Goal: Transaction & Acquisition: Purchase product/service

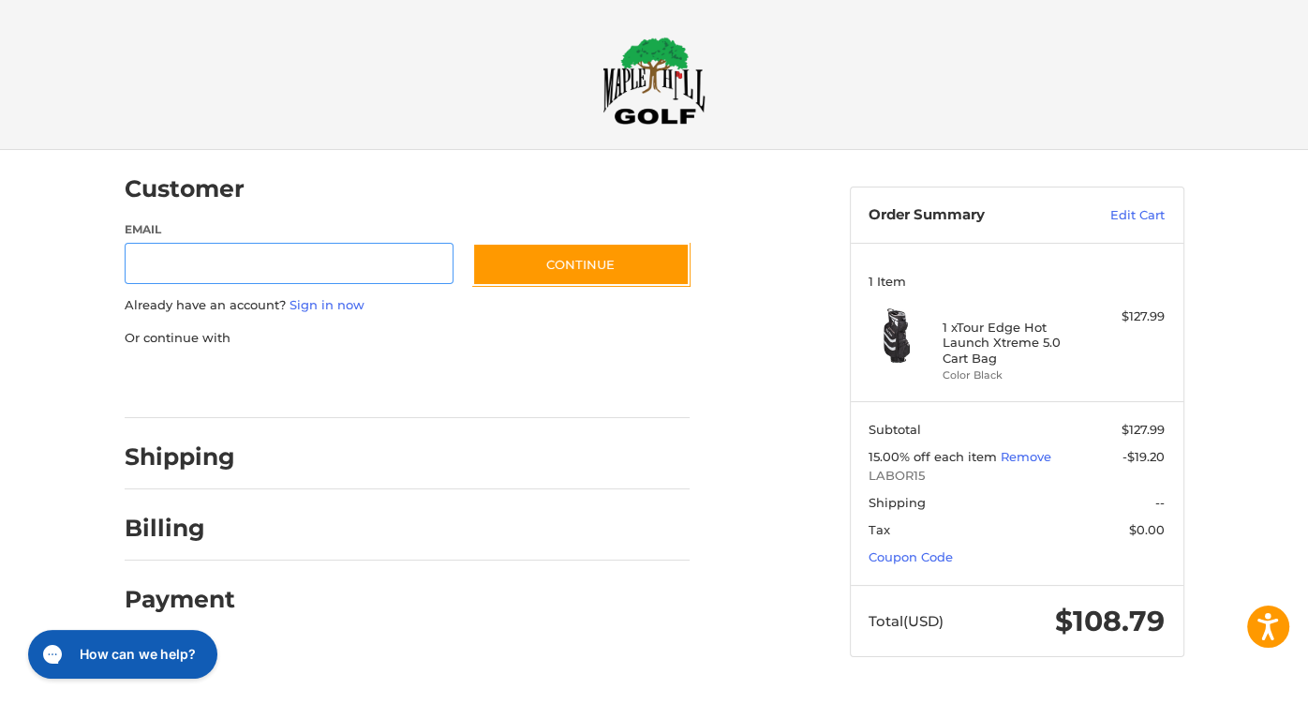
click at [183, 265] on input "Email" at bounding box center [290, 264] width 330 height 42
type input "**********"
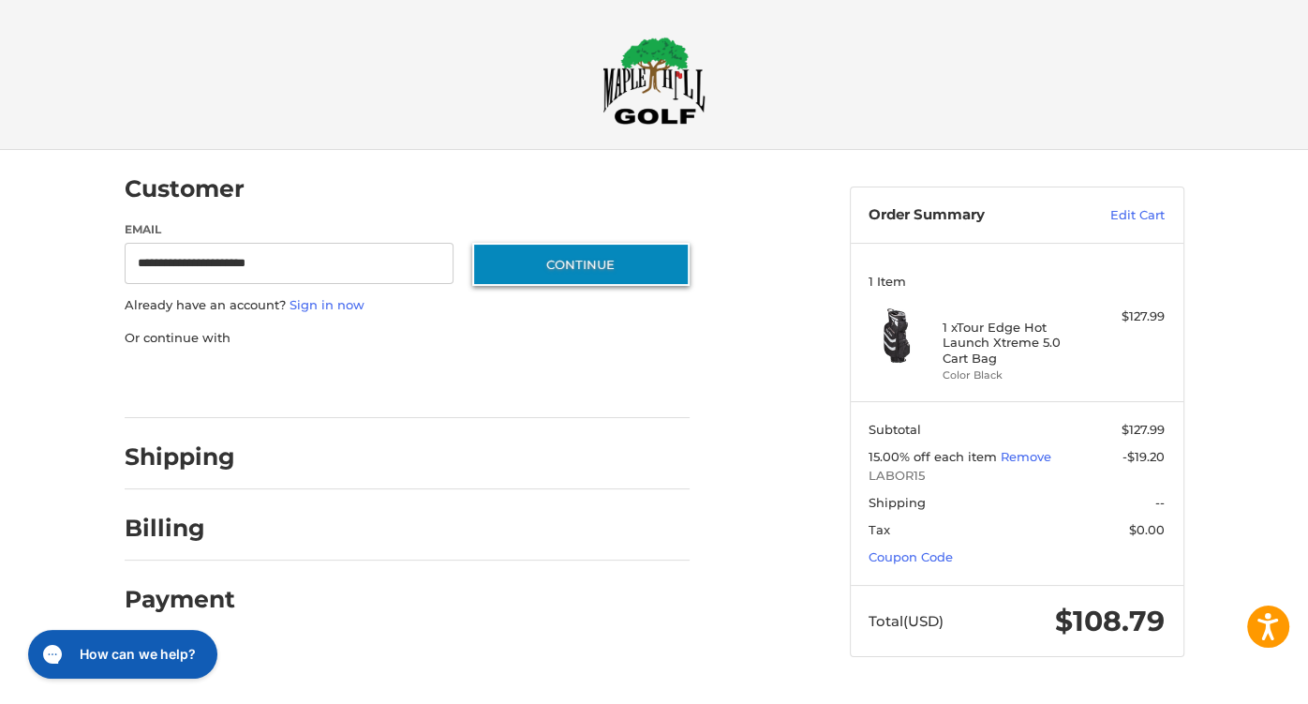
click at [580, 259] on button "Continue" at bounding box center [580, 264] width 217 height 43
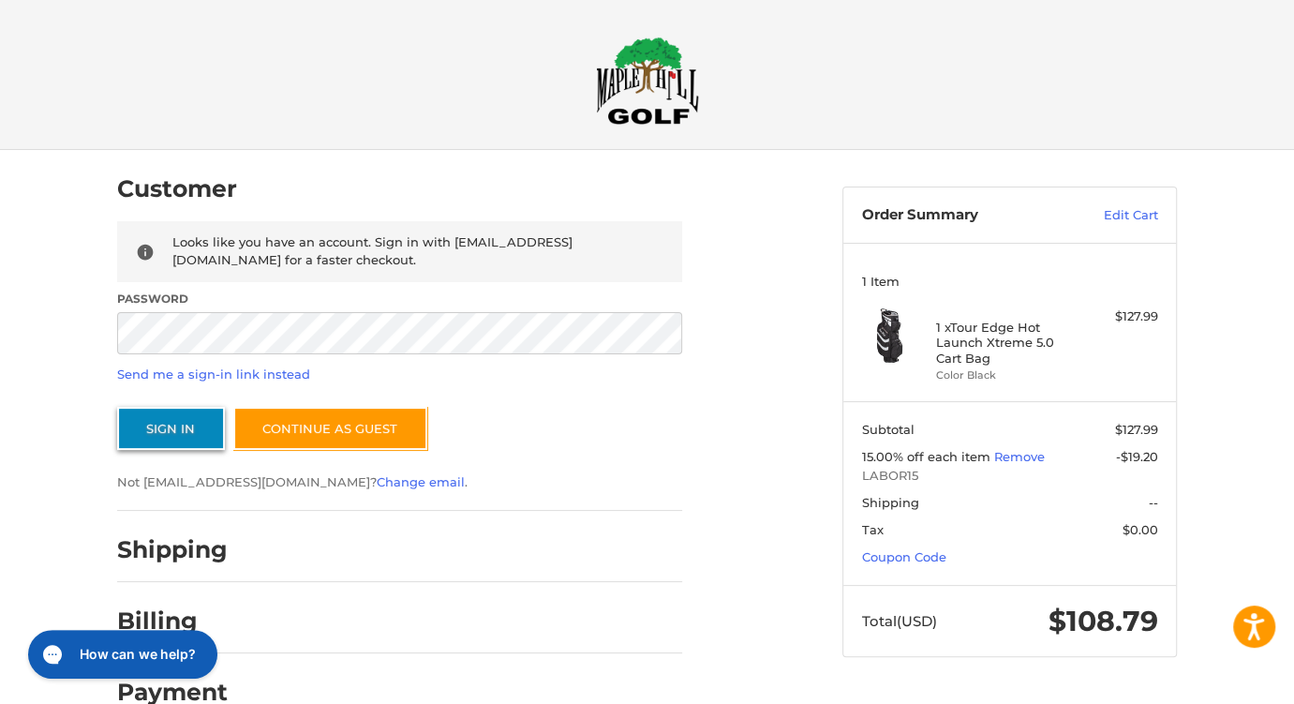
click at [188, 421] on button "Sign In" at bounding box center [171, 428] width 108 height 43
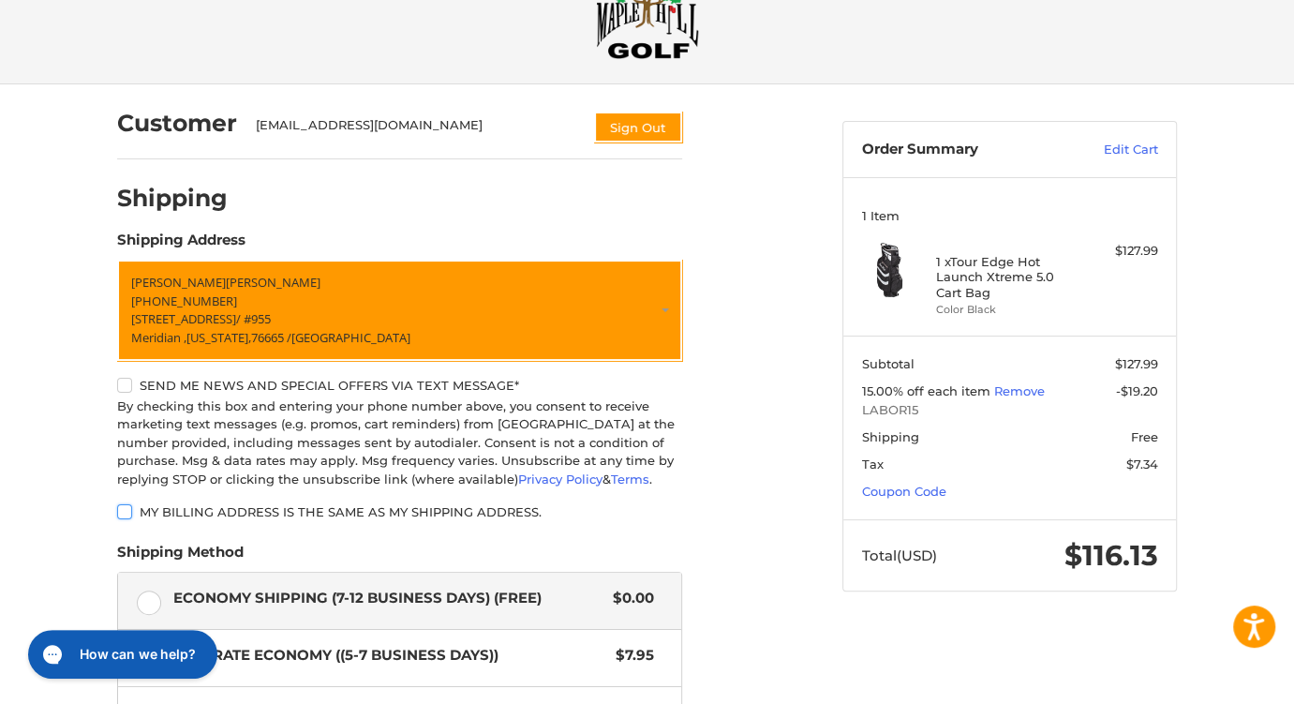
scroll to position [66, 0]
click at [123, 384] on label "Send me news and special offers via text message*" at bounding box center [399, 385] width 565 height 15
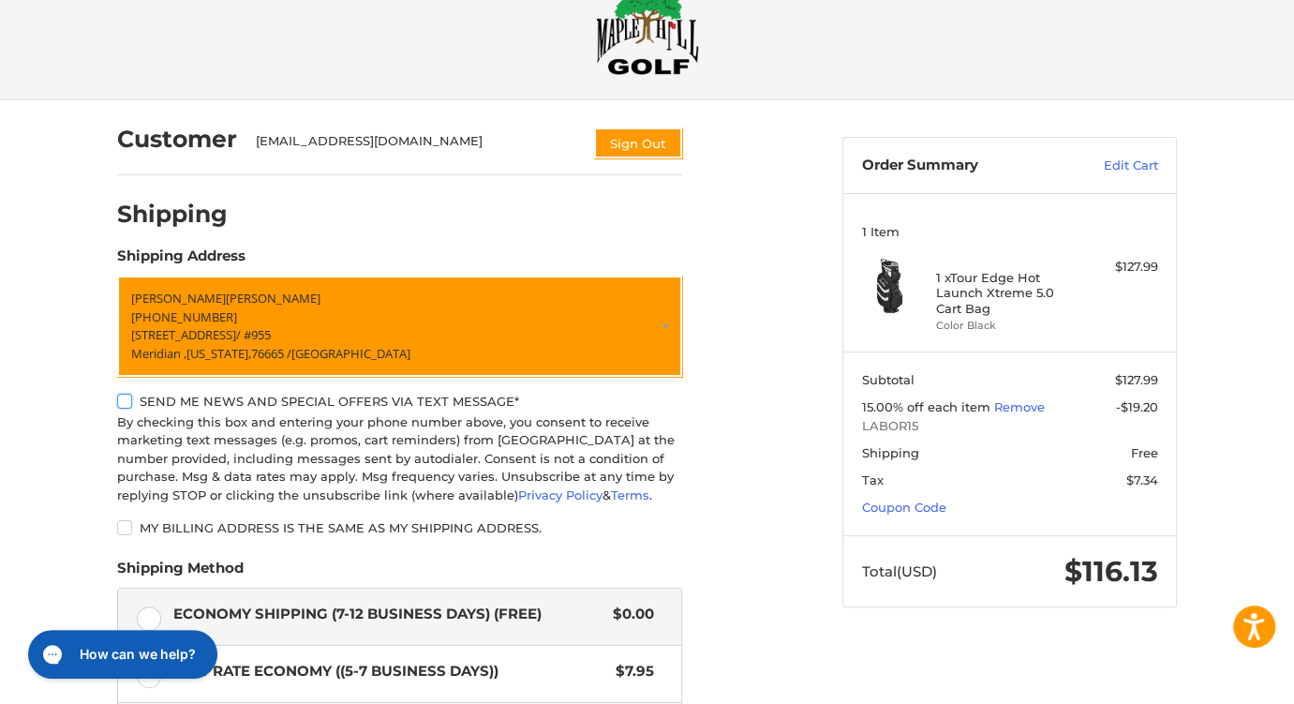
scroll to position [48, 0]
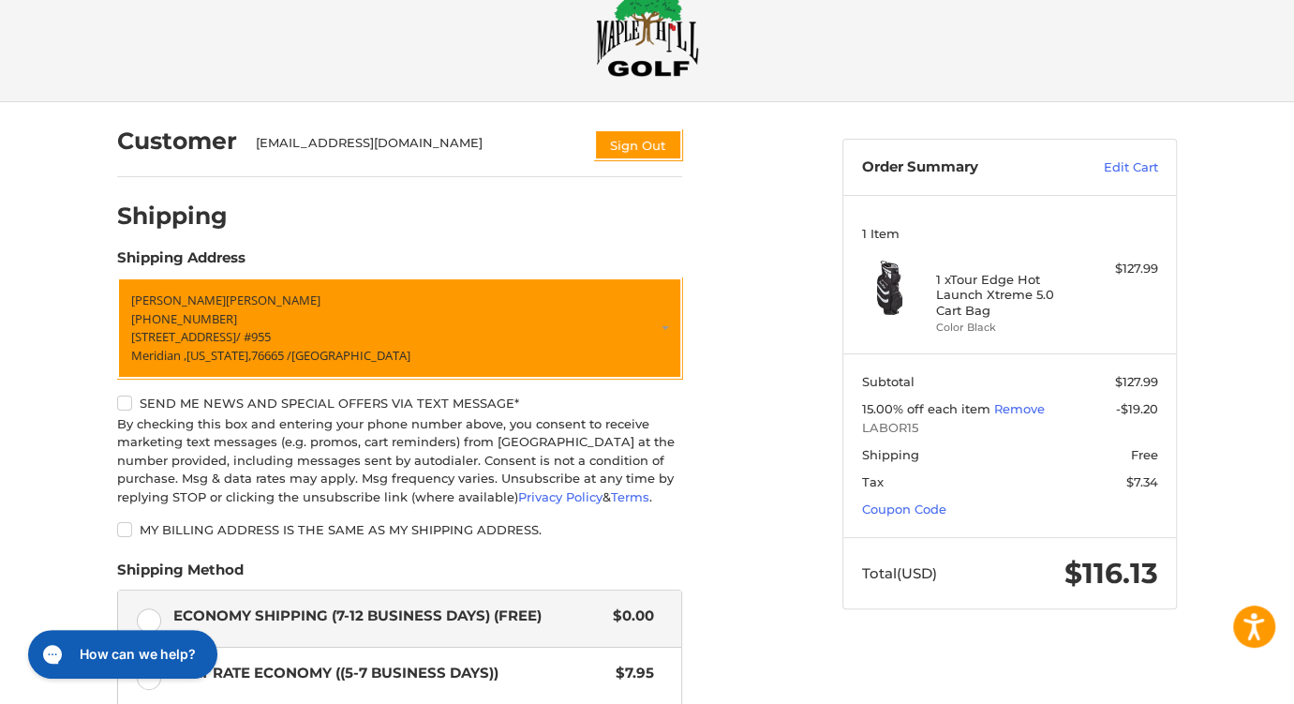
click at [986, 287] on h4 "1 x Tour Edge Hot Launch Xtreme 5.0 Cart Bag" at bounding box center [1007, 295] width 143 height 46
click at [890, 285] on img at bounding box center [890, 287] width 56 height 56
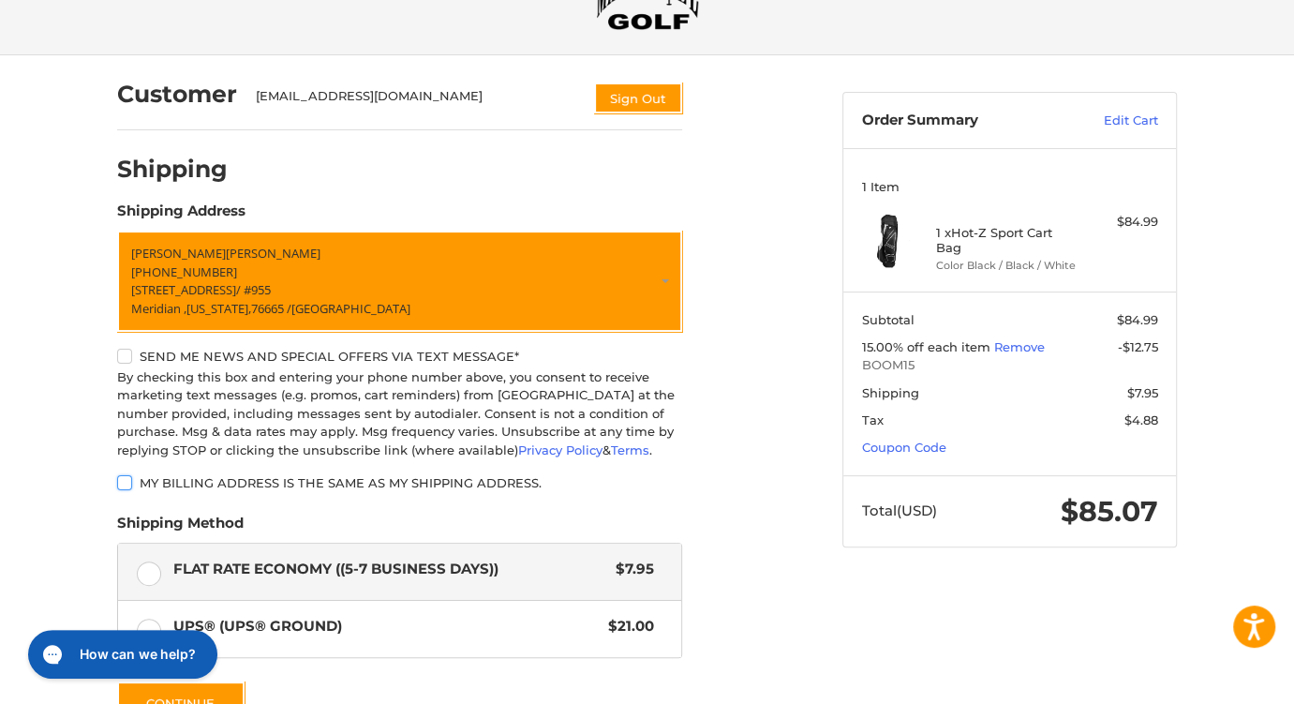
scroll to position [113, 0]
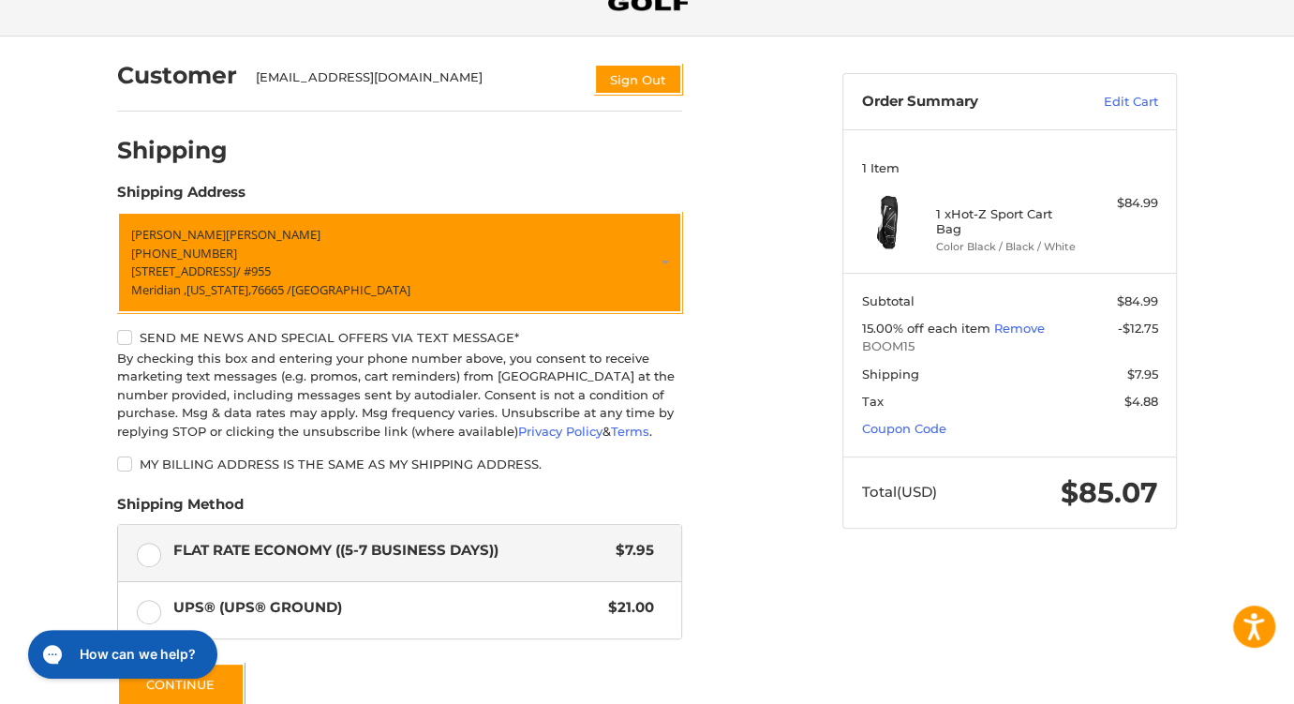
click at [126, 333] on label "Send me news and special offers via text message*" at bounding box center [399, 337] width 565 height 15
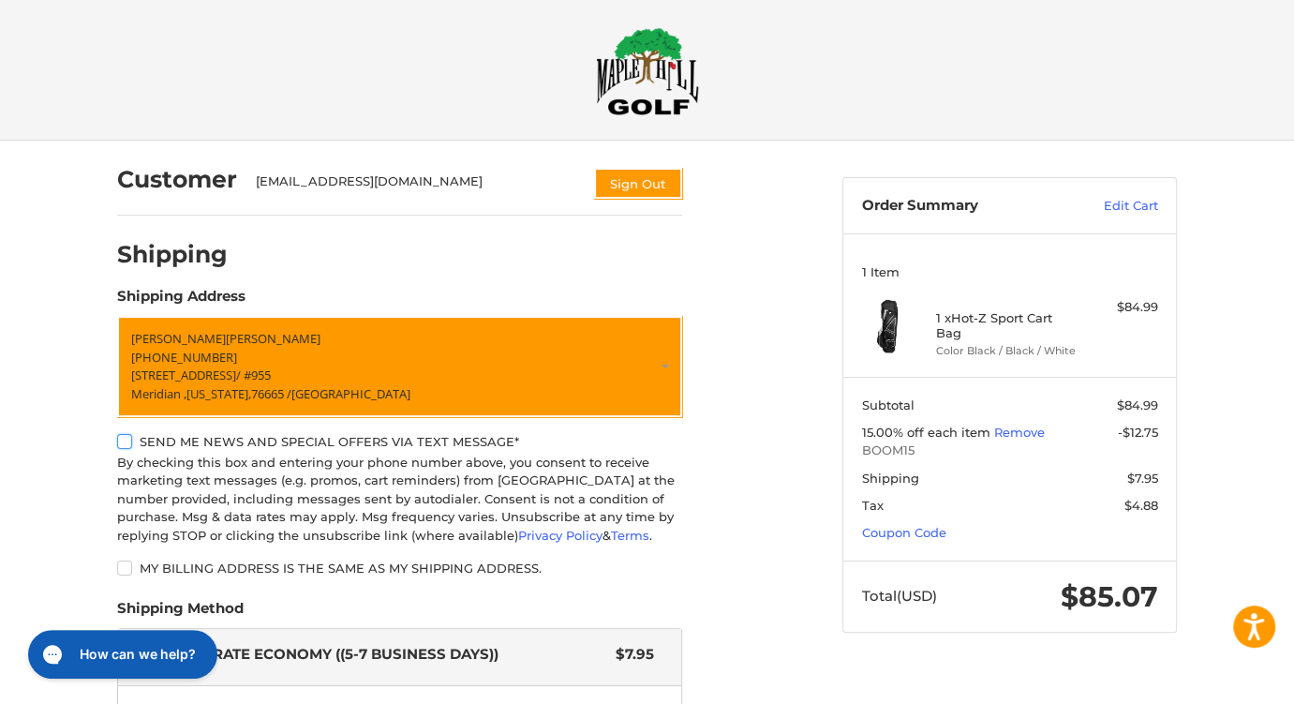
scroll to position [5, 0]
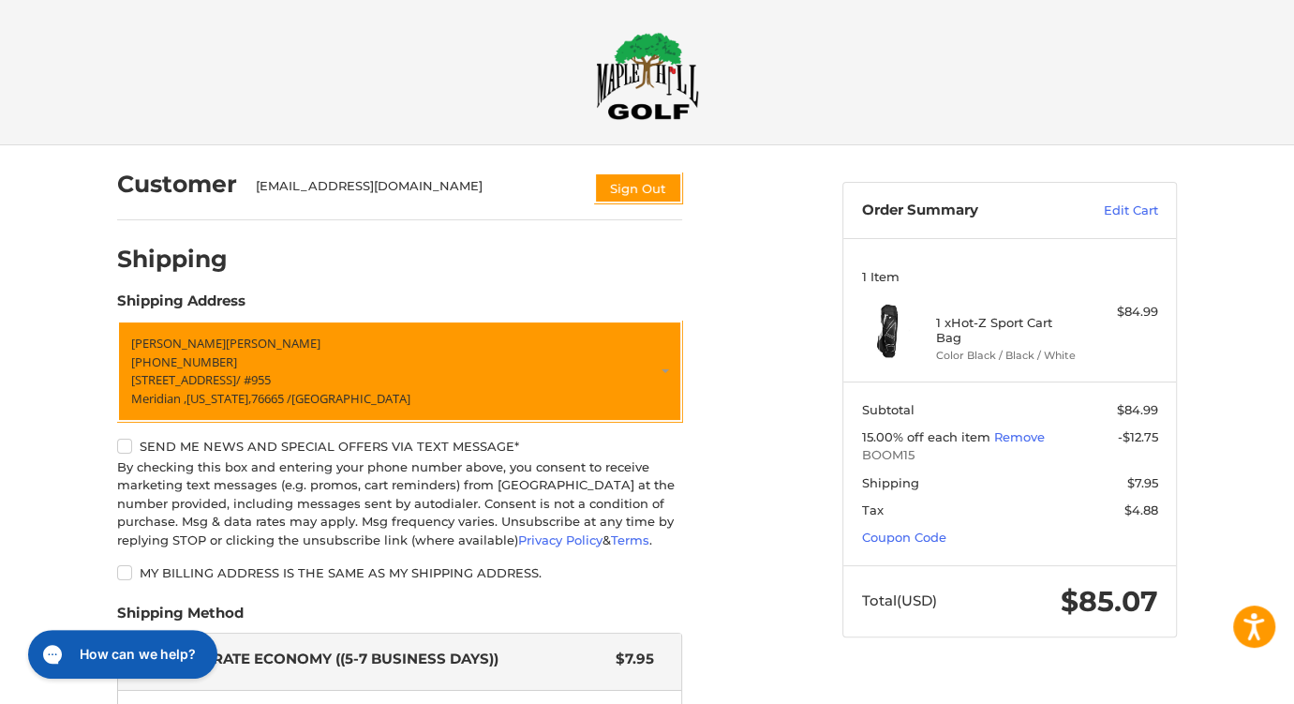
click at [890, 332] on img at bounding box center [890, 331] width 56 height 56
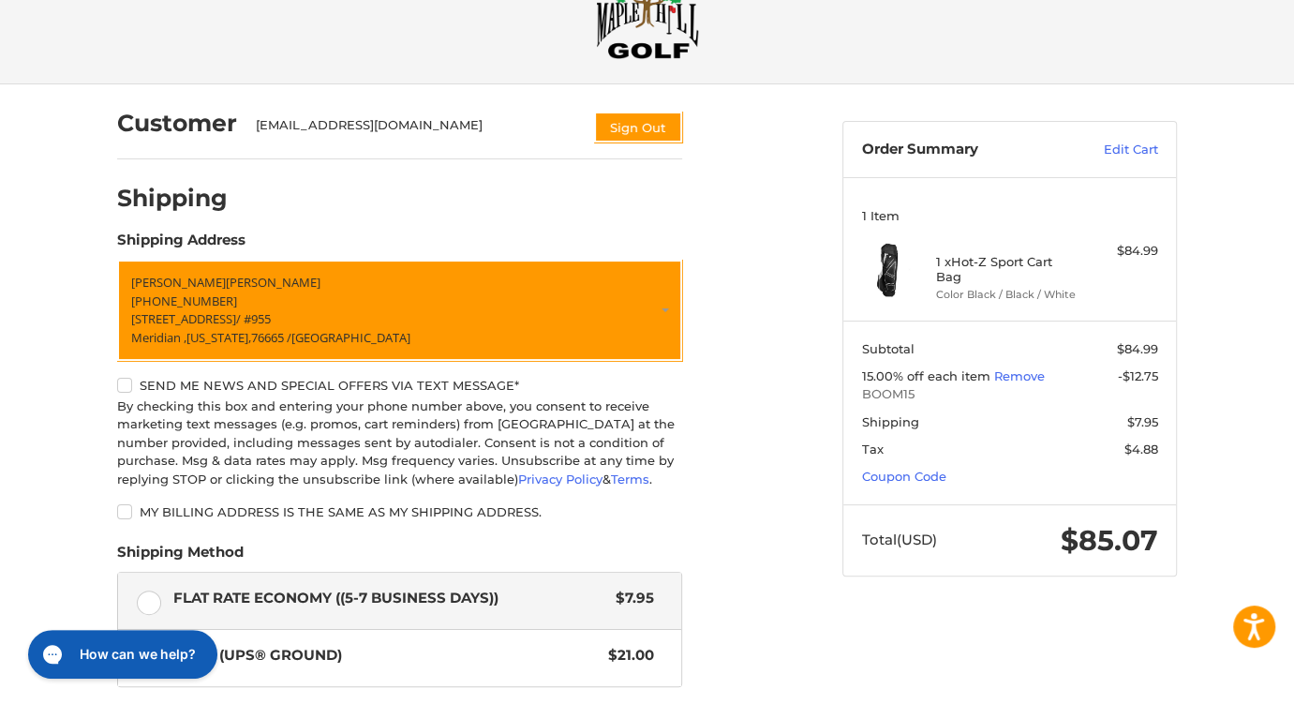
scroll to position [0, 0]
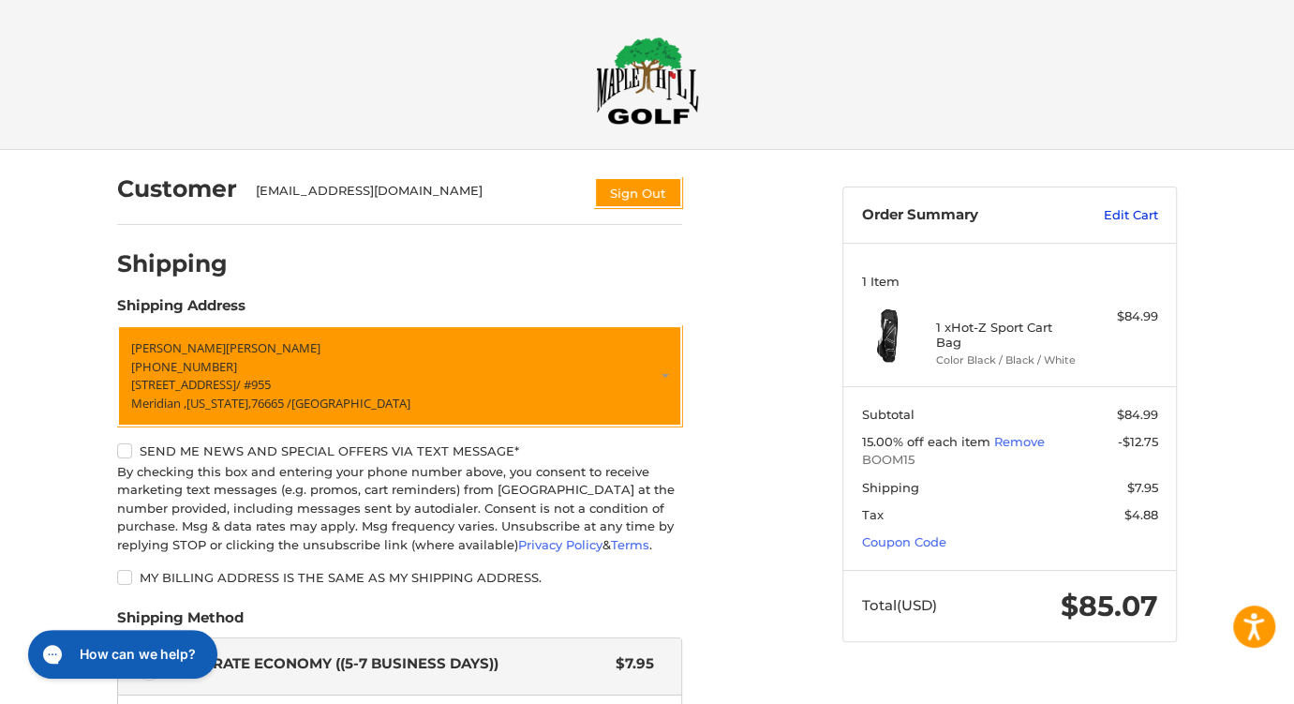
click at [1141, 213] on link "Edit Cart" at bounding box center [1110, 215] width 95 height 19
